Goal: Information Seeking & Learning: Learn about a topic

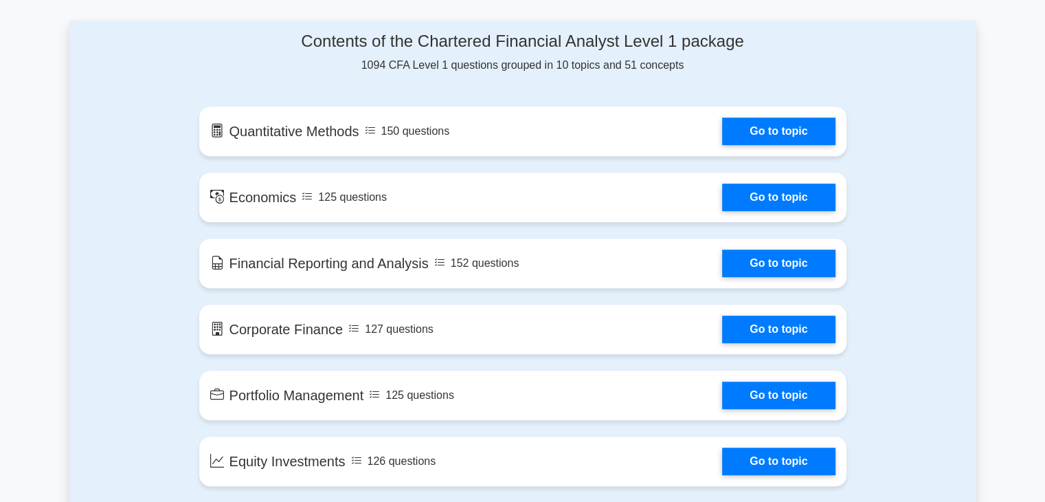
scroll to position [710, 0]
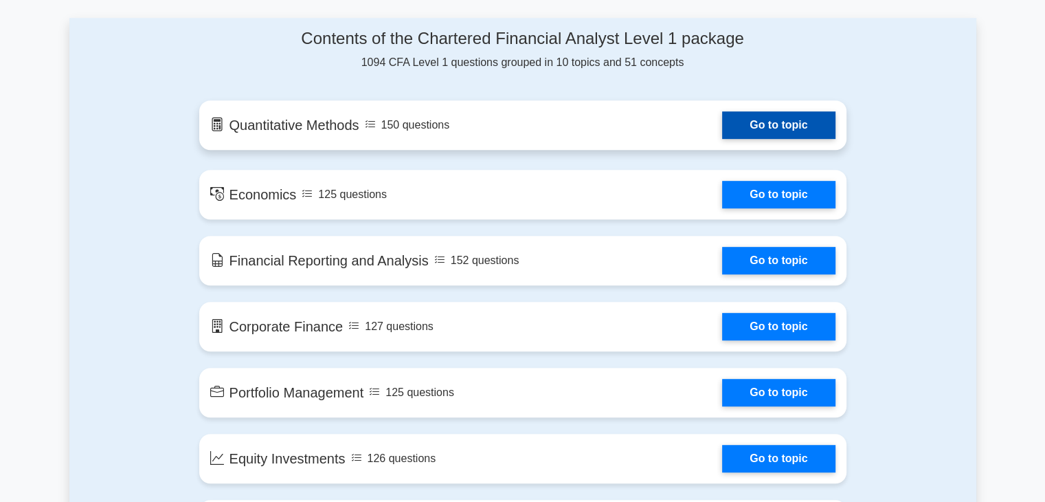
click at [758, 121] on link "Go to topic" at bounding box center [778, 124] width 113 height 27
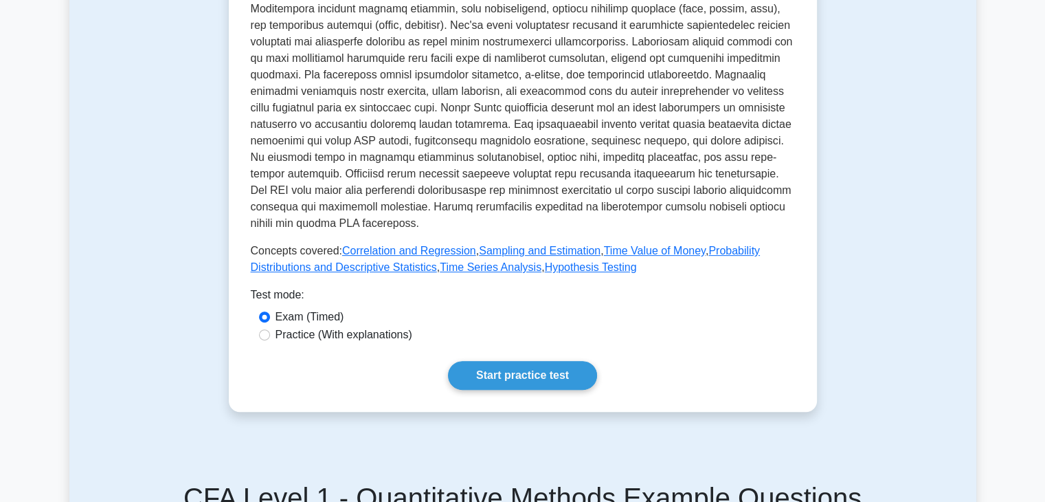
scroll to position [431, 0]
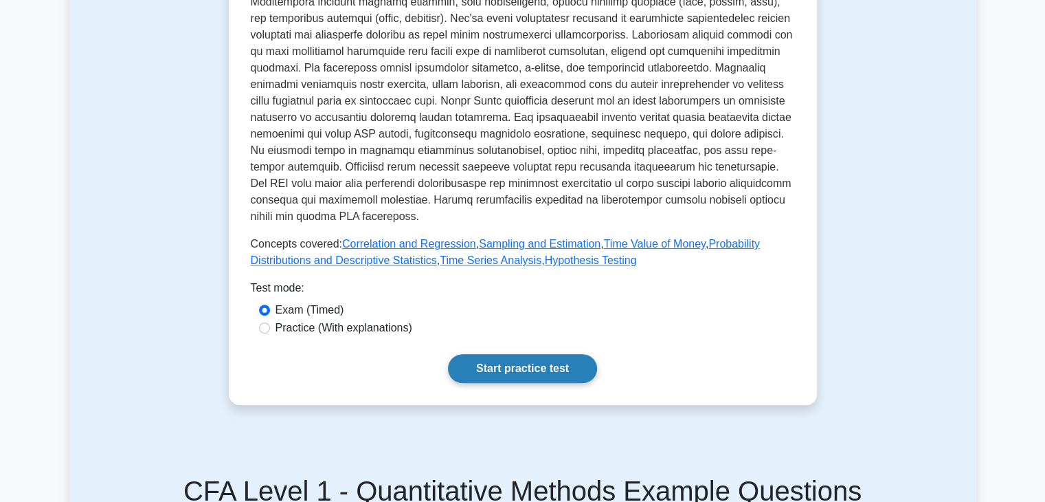
click at [489, 368] on link "Start practice test" at bounding box center [522, 368] width 149 height 29
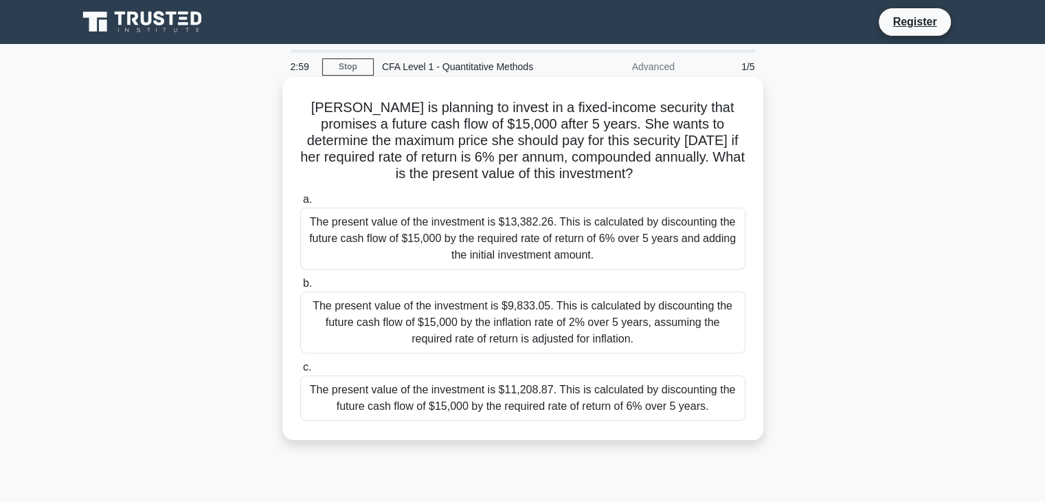
click at [472, 403] on div "The present value of the investment is $11,208.87. This is calculated by discou…" at bounding box center [522, 397] width 445 height 45
click at [300, 372] on input "c. The present value of the investment is $11,208.87. This is calculated by dis…" at bounding box center [300, 367] width 0 height 9
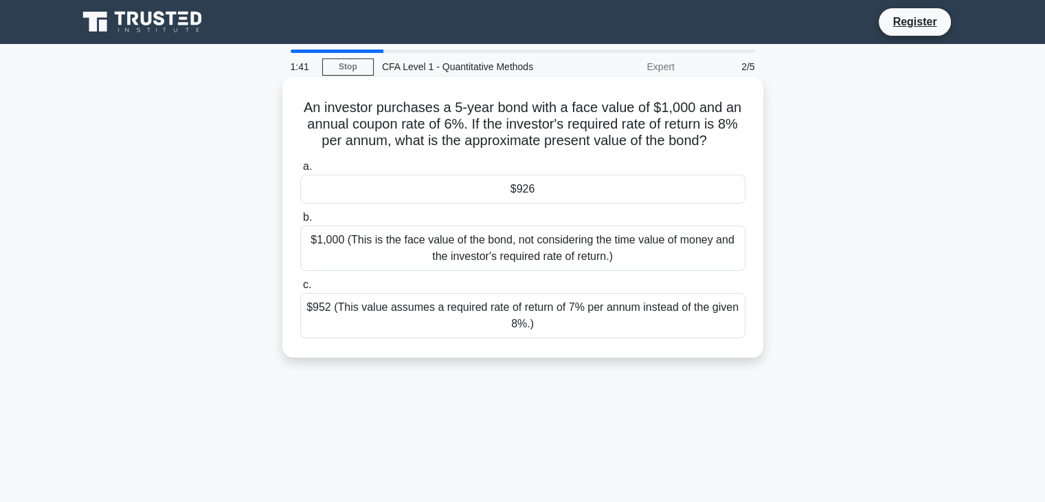
click at [517, 188] on div "$926" at bounding box center [522, 189] width 445 height 29
click at [300, 171] on input "a. $926" at bounding box center [300, 166] width 0 height 9
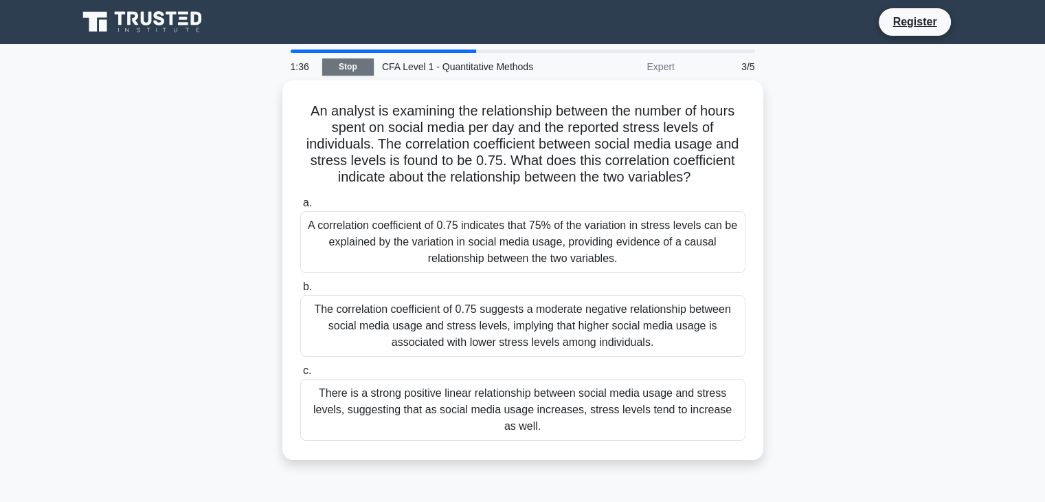
click at [355, 66] on link "Stop" at bounding box center [348, 66] width 52 height 17
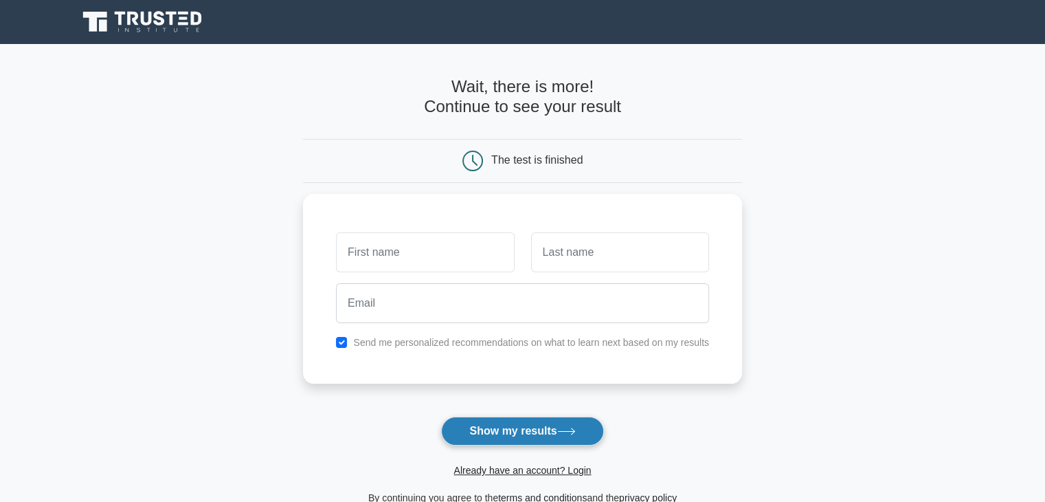
click at [453, 434] on button "Show my results" at bounding box center [522, 430] width 162 height 29
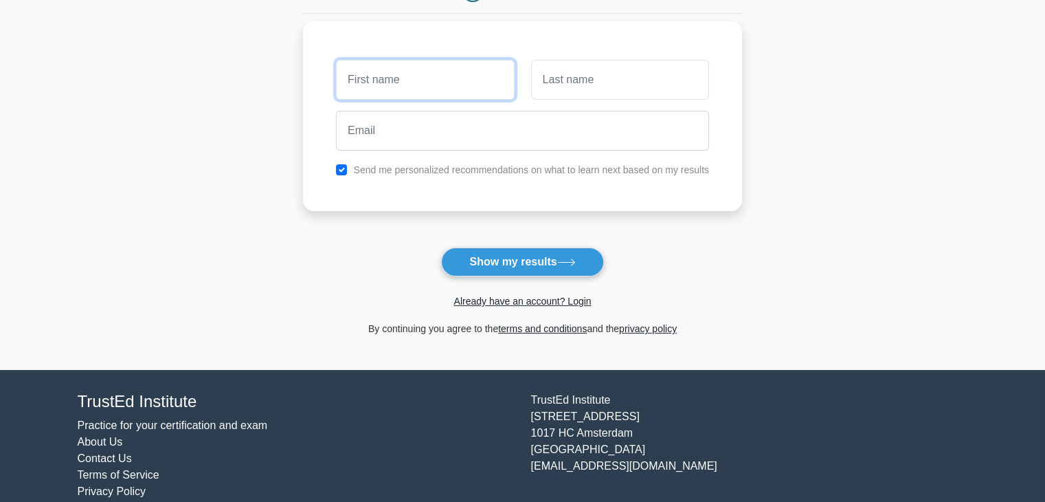
scroll to position [168, 0]
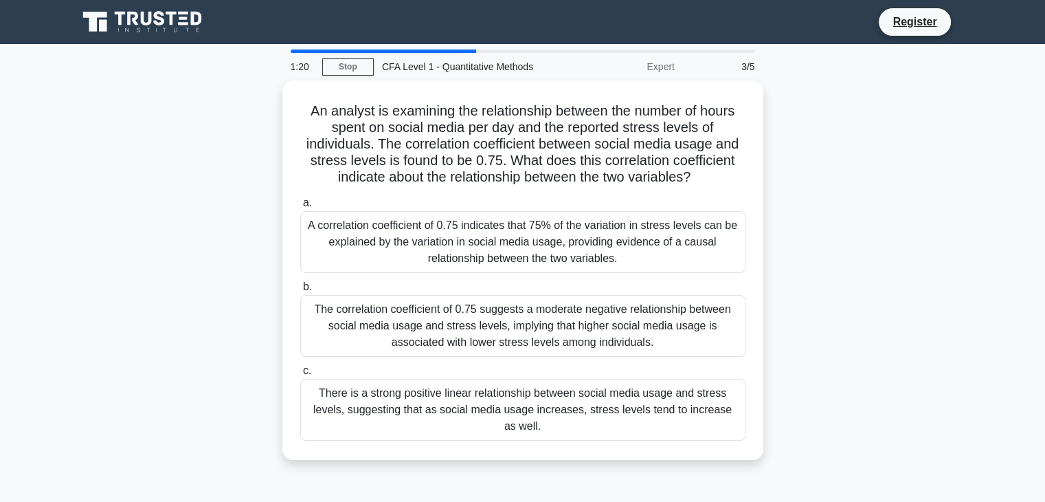
click at [57, 337] on main "1:20 Stop CFA Level 1 - Quantitative Methods Expert 3/5 An analyst is examining…" at bounding box center [522, 393] width 1045 height 698
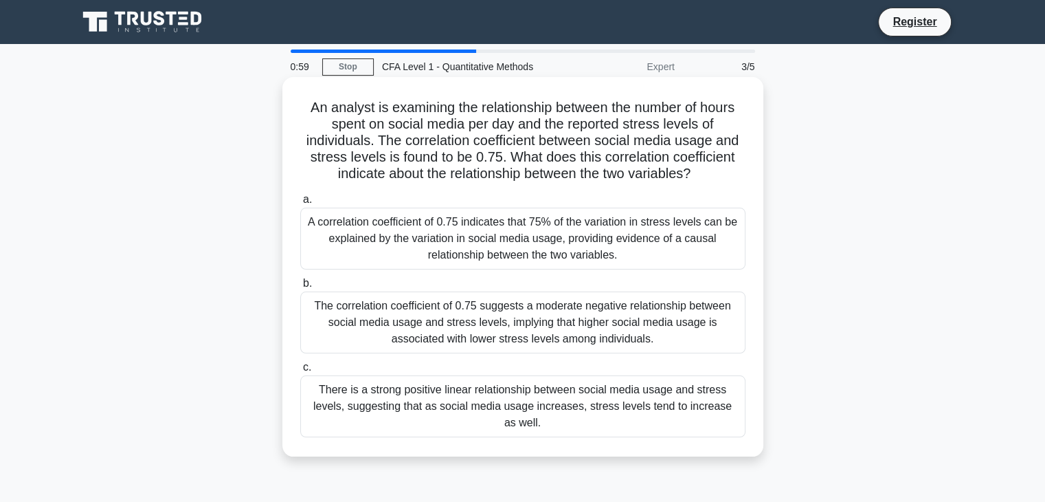
click at [451, 392] on div "There is a strong positive linear relationship between social media usage and s…" at bounding box center [522, 406] width 445 height 62
click at [300, 372] on input "c. There is a strong positive linear relationship between social media usage an…" at bounding box center [300, 367] width 0 height 9
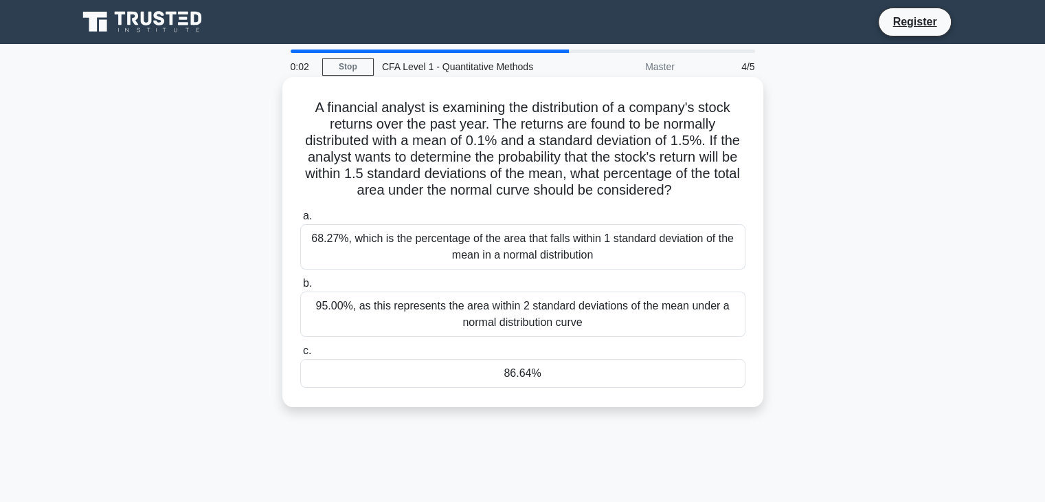
click at [363, 230] on div "68.27%, which is the percentage of the area that falls within 1 standard deviat…" at bounding box center [522, 246] width 445 height 45
click at [300, 221] on input "a. 68.27%, which is the percentage of the area that falls within 1 standard dev…" at bounding box center [300, 216] width 0 height 9
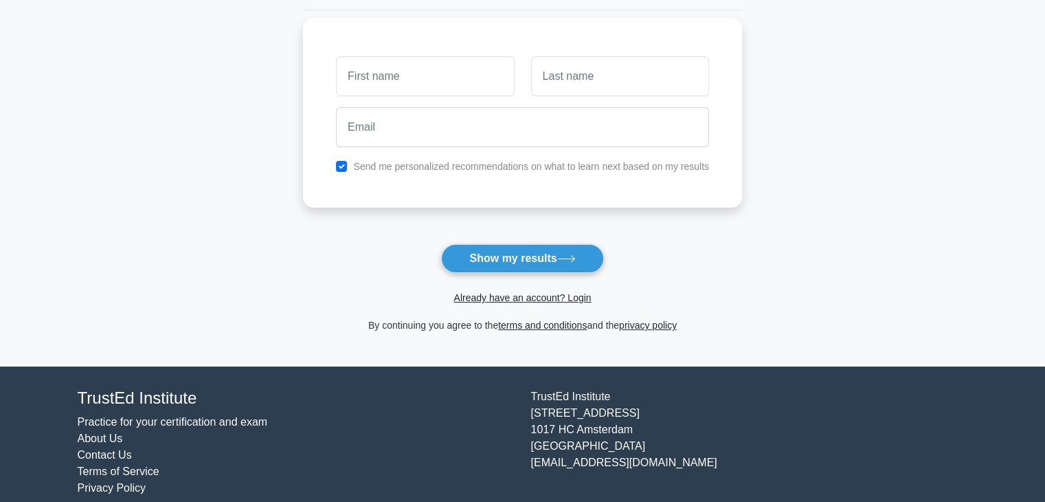
scroll to position [181, 0]
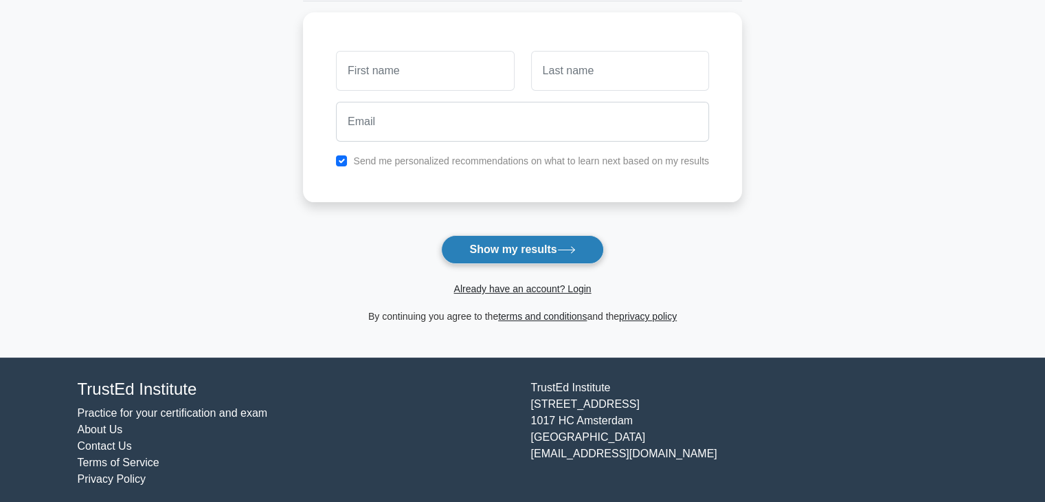
click at [500, 240] on button "Show my results" at bounding box center [522, 249] width 162 height 29
click at [237, 78] on main "Wait, there is more! Continue to see your result The test is finished and the" at bounding box center [522, 110] width 1045 height 495
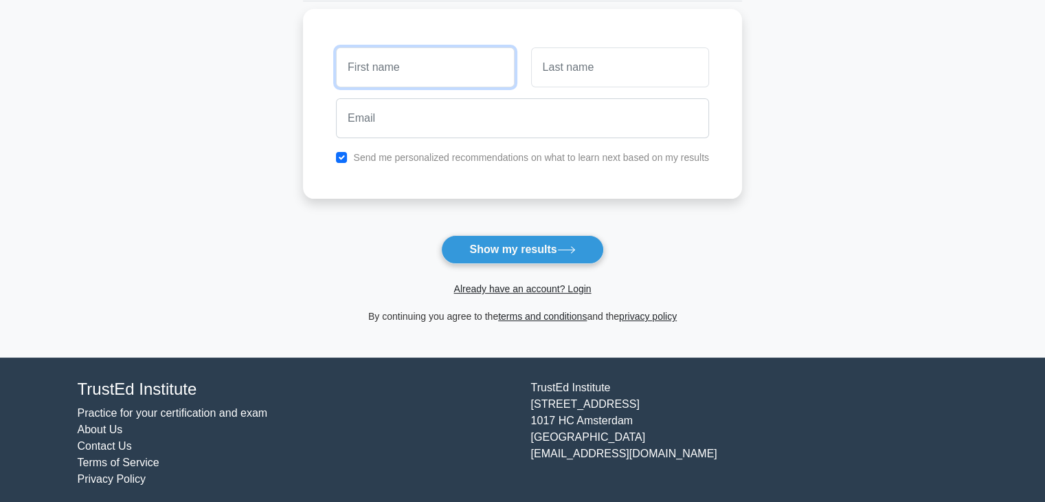
click at [363, 74] on input "text" at bounding box center [425, 67] width 178 height 40
type input "[PERSON_NAME]"
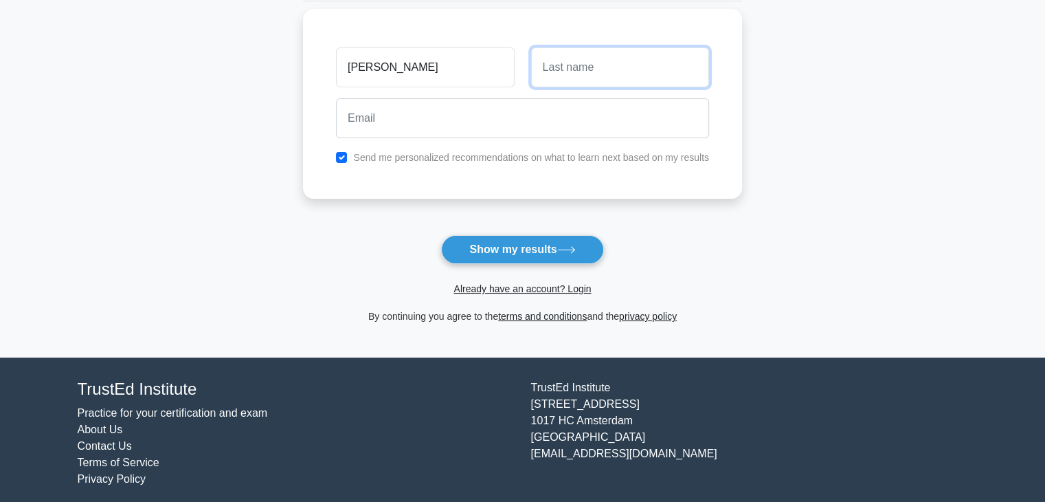
click at [552, 63] on input "text" at bounding box center [620, 67] width 178 height 40
type input "Jamalli"
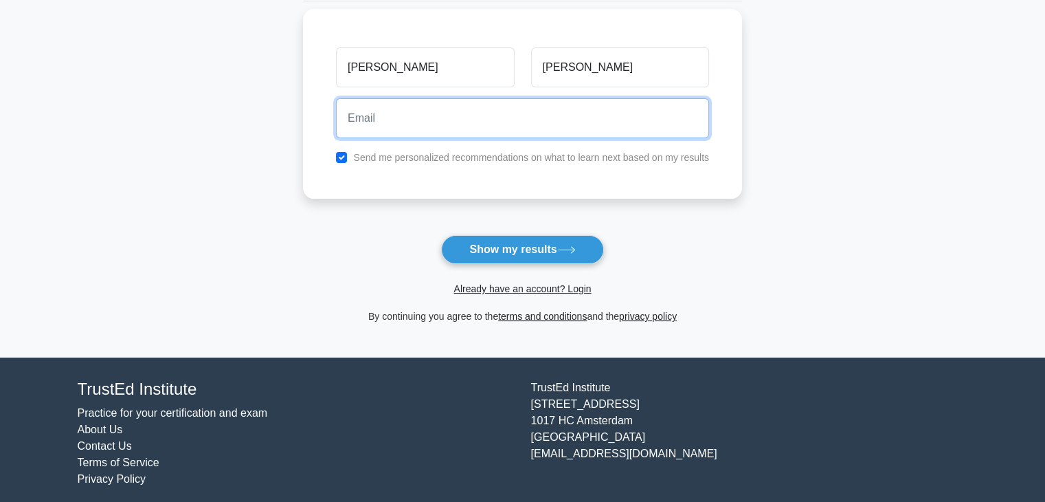
click at [534, 104] on input "email" at bounding box center [522, 118] width 373 height 40
click at [431, 113] on input "mahammadjamali1920@gmail.com" at bounding box center [522, 118] width 373 height 40
type input "mahammadjamalli1920@gmail.com"
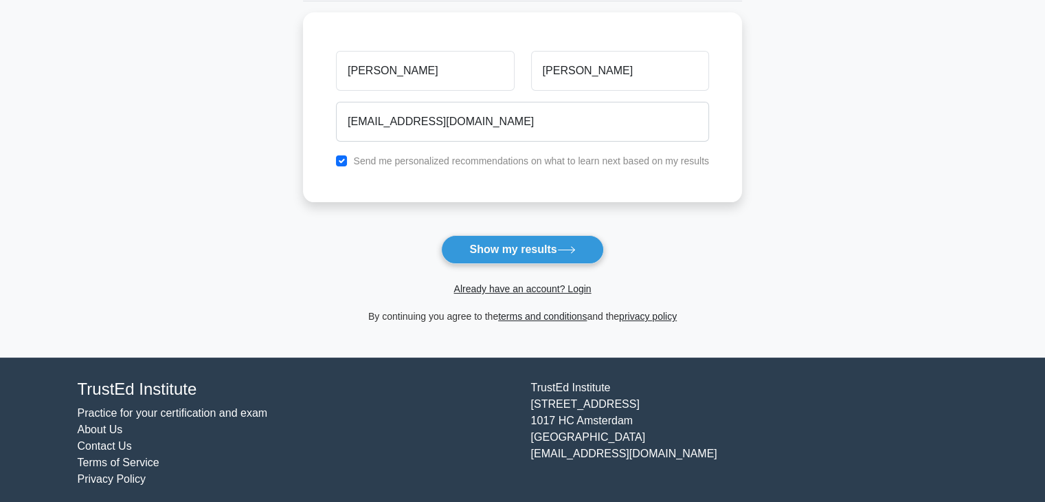
click at [253, 137] on main "Wait, there is more! Continue to see your result The test is finished Mahammad" at bounding box center [522, 110] width 1045 height 495
click at [469, 232] on form "Wait, there is more! Continue to see your result The test is finished Mahammad" at bounding box center [522, 110] width 439 height 429
click at [471, 236] on button "Show my results" at bounding box center [522, 249] width 162 height 29
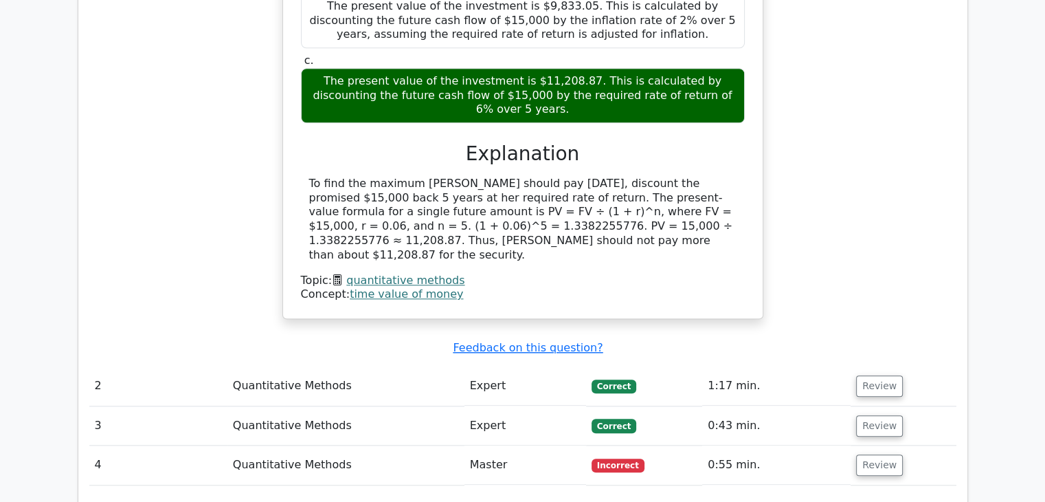
scroll to position [1338, 0]
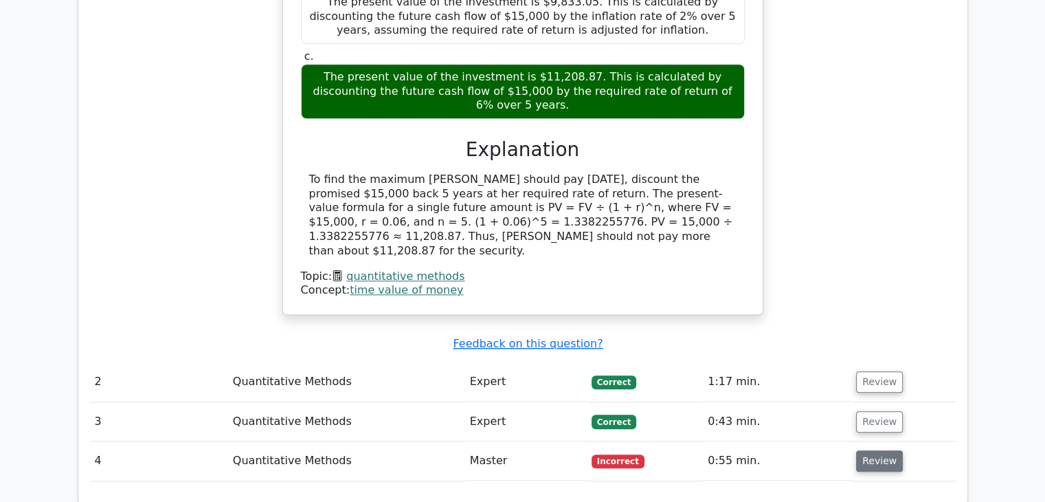
click at [869, 450] on button "Review" at bounding box center [879, 460] width 47 height 21
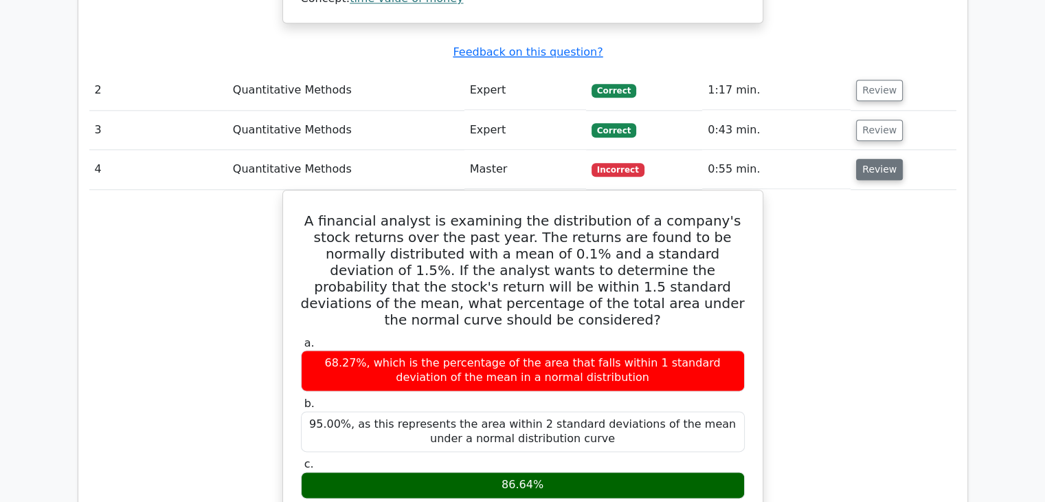
scroll to position [1628, 0]
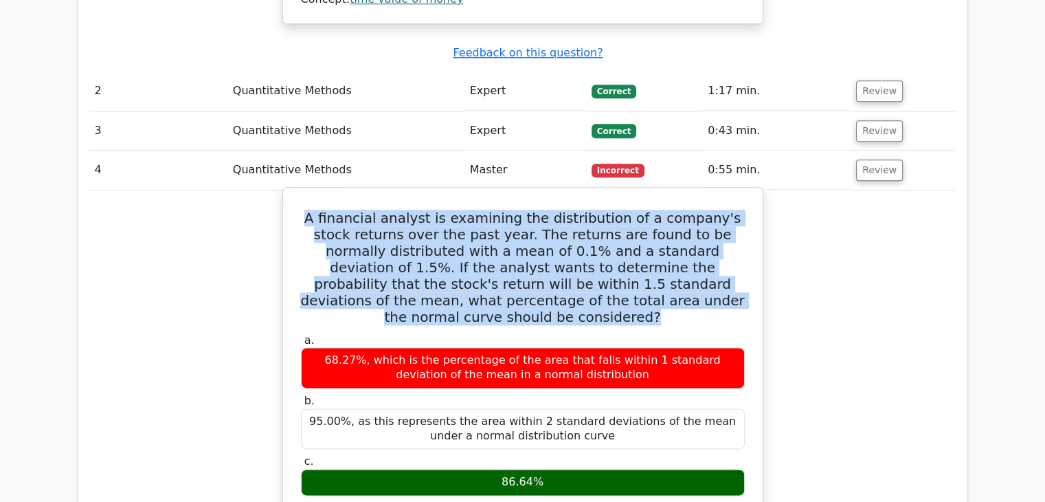
drag, startPoint x: 705, startPoint y: 182, endPoint x: 296, endPoint y: 98, distance: 417.4
click at [296, 193] on div "A financial analyst is examining the distribution of a company's stock returns …" at bounding box center [523, 472] width 469 height 559
copy h5 "A financial analyst is examining the distribution of a company's stock returns …"
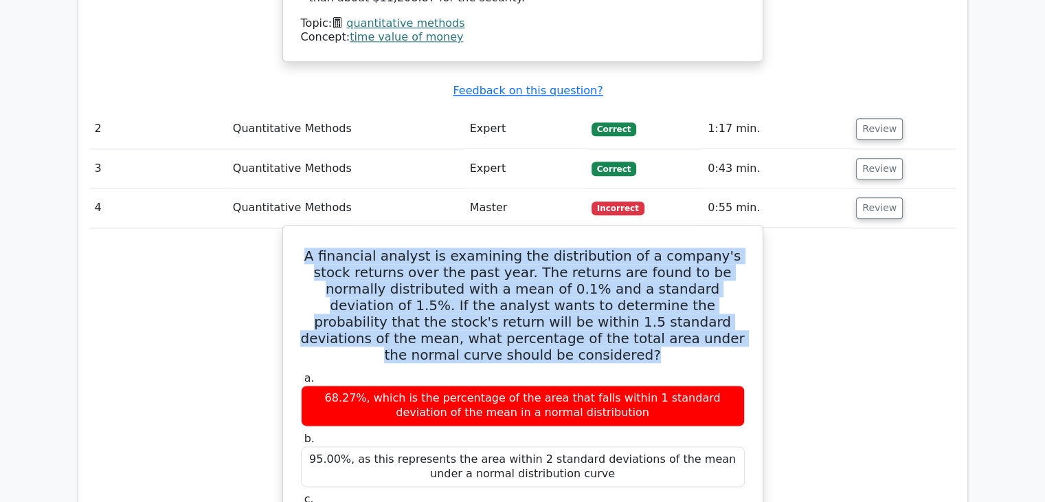
scroll to position [1590, 0]
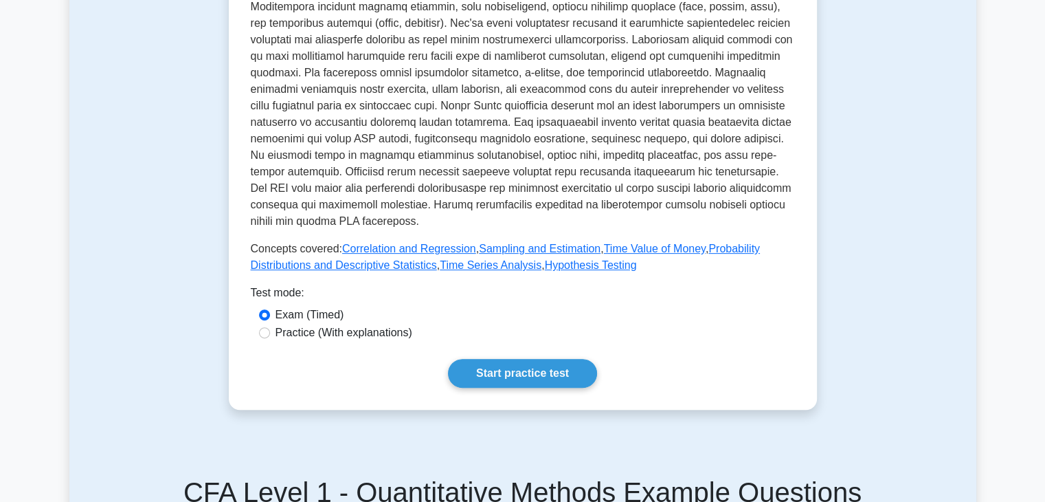
scroll to position [431, 0]
